Goal: Task Accomplishment & Management: Manage account settings

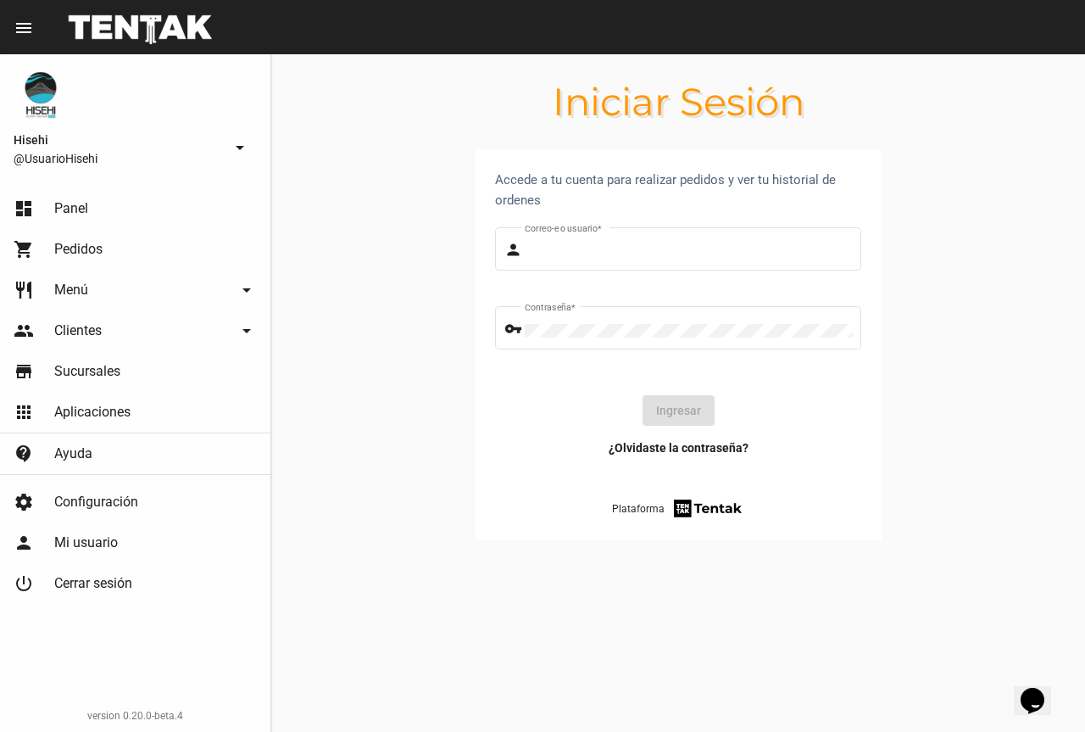
type input "UsuarioHisehi"
click at [109, 214] on link "dashboard Panel" at bounding box center [135, 208] width 270 height 41
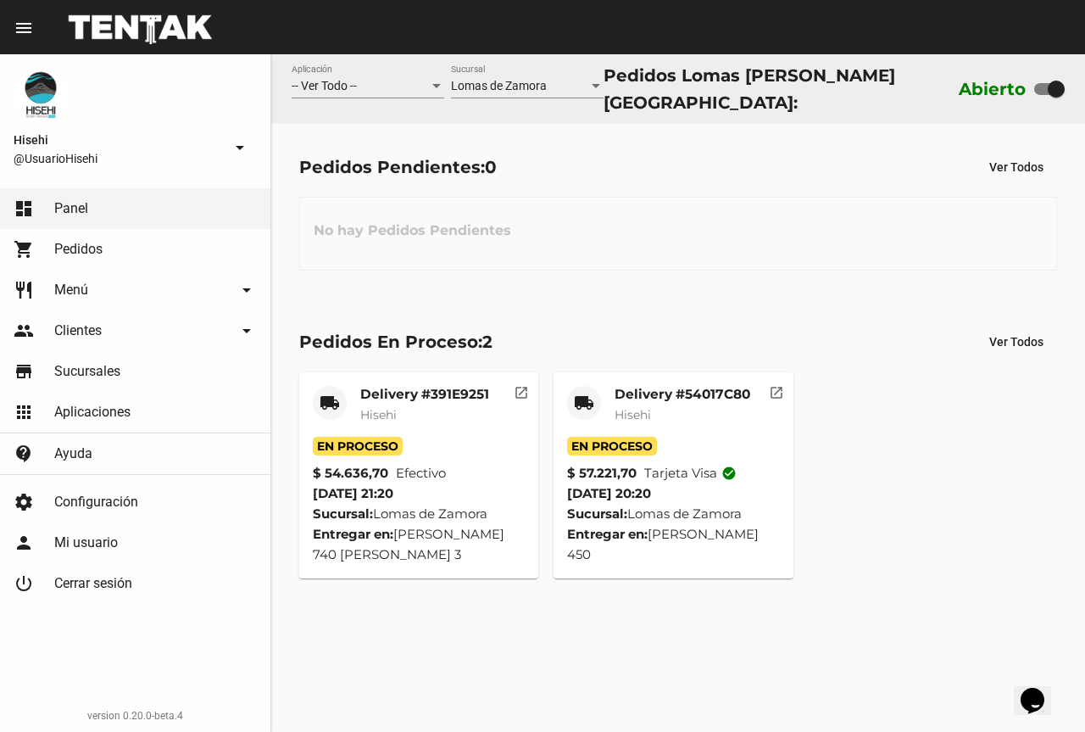
click at [442, 406] on mat-card-subtitle "Hisehi" at bounding box center [424, 414] width 129 height 17
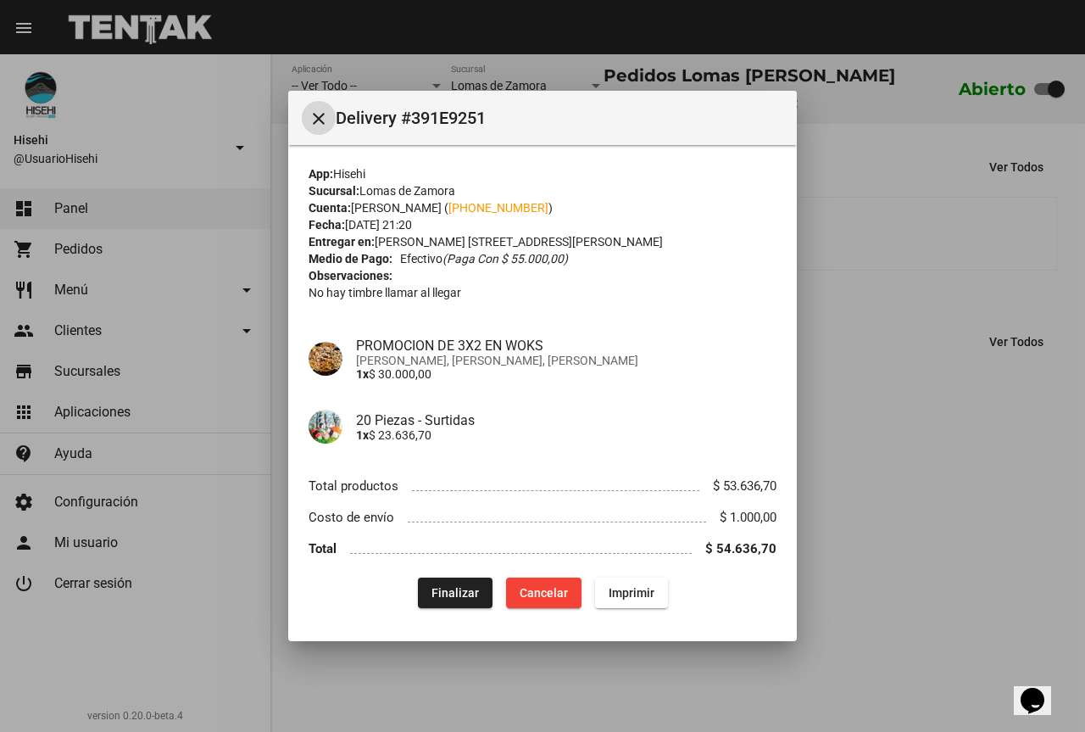
click at [461, 594] on span "Finalizar" at bounding box center [455, 593] width 47 height 14
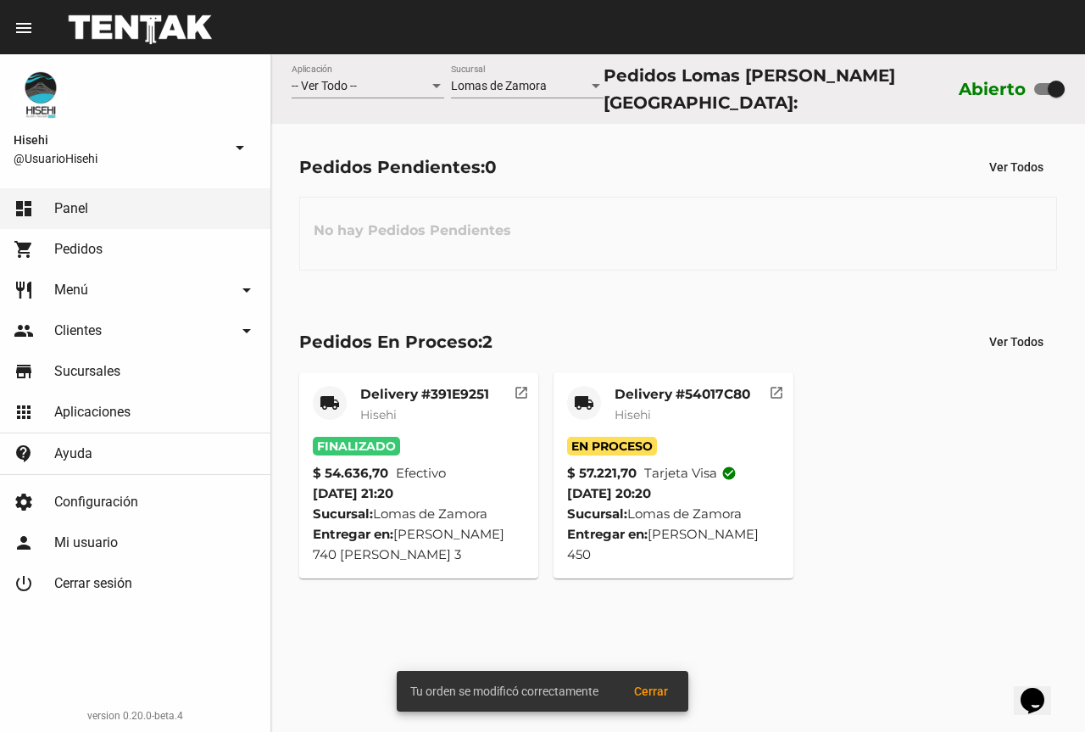
click at [671, 406] on mat-card-subtitle "Hisehi" at bounding box center [683, 414] width 136 height 17
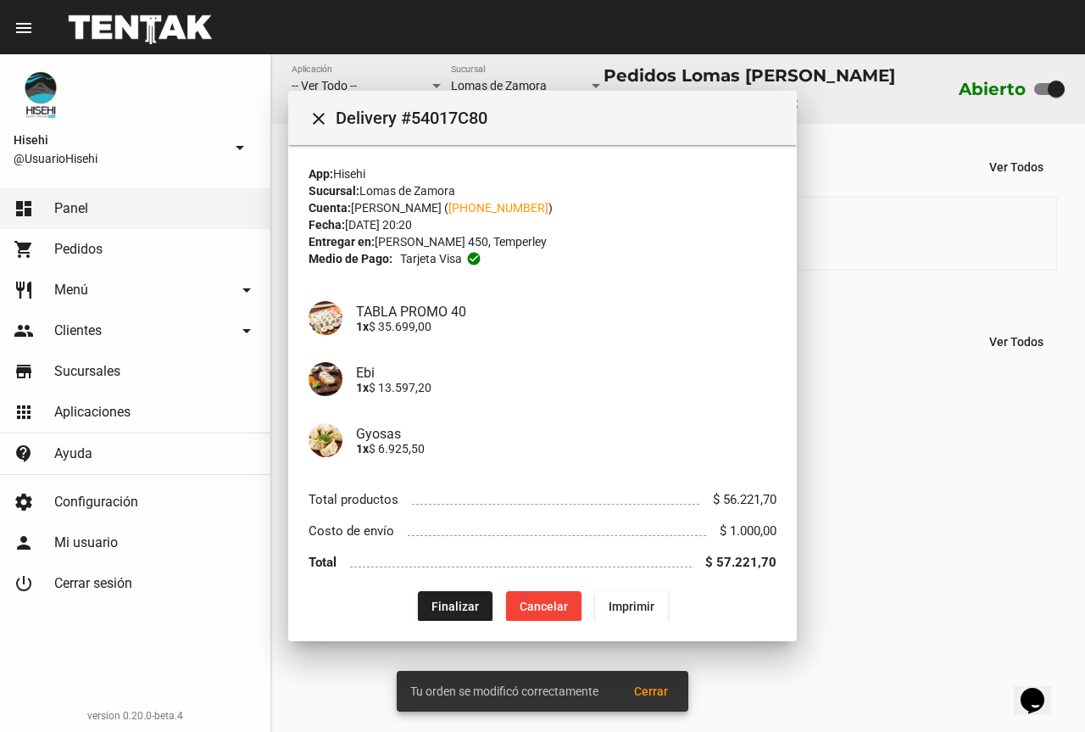
click at [663, 387] on div "Ebi 1x $ 13.597,20" at bounding box center [543, 378] width 468 height 61
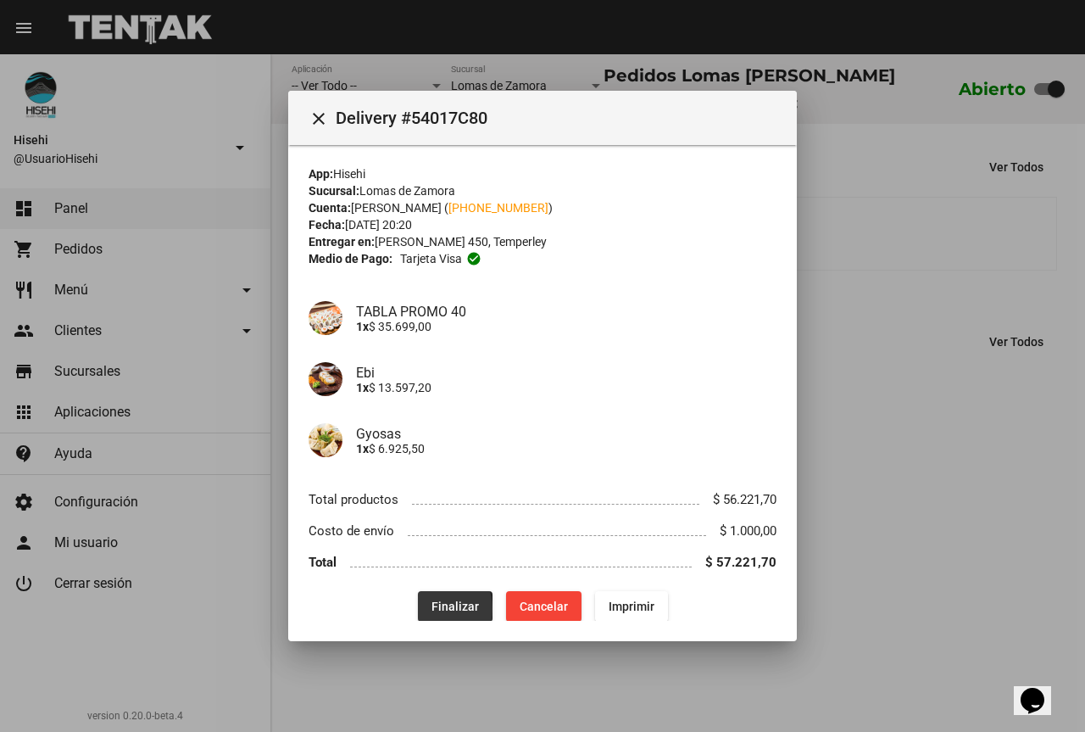
click at [432, 609] on span "Finalizar" at bounding box center [455, 606] width 47 height 14
